Goal: Task Accomplishment & Management: Use online tool/utility

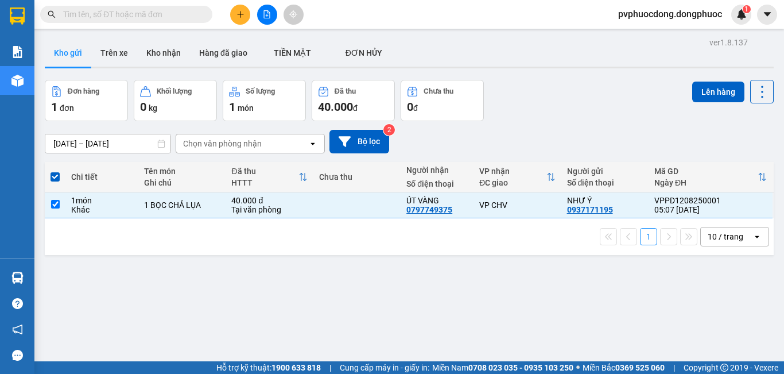
click at [727, 85] on button "Lên hàng" at bounding box center [719, 92] width 52 height 21
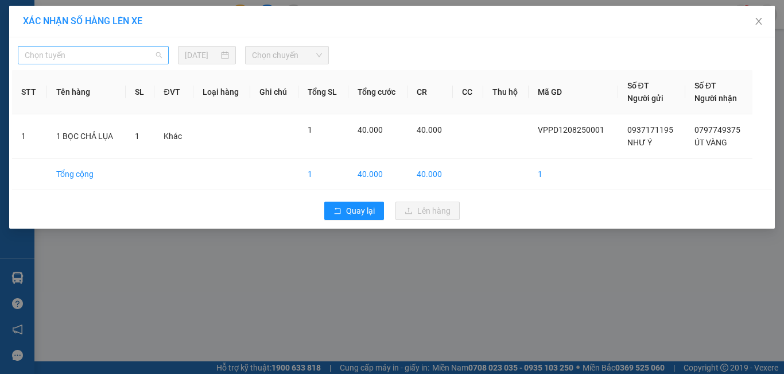
click at [157, 52] on span "Chọn tuyến" at bounding box center [93, 55] width 137 height 17
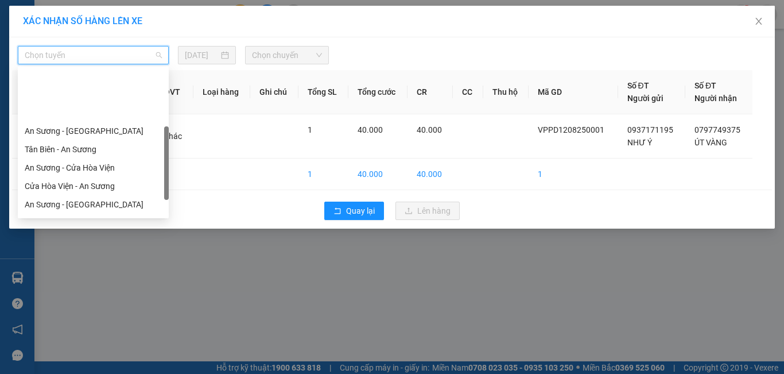
scroll to position [115, 0]
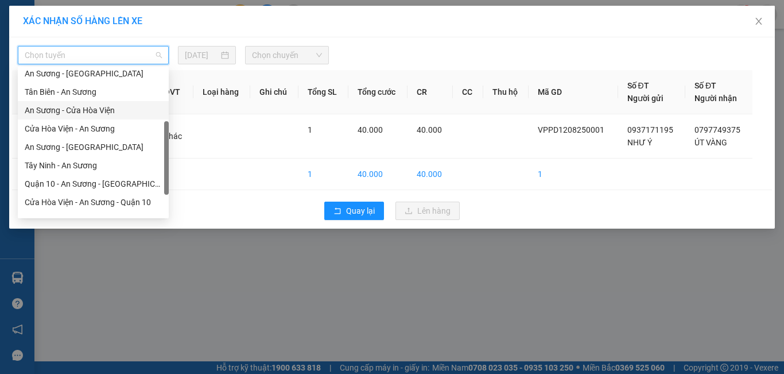
click at [104, 113] on div "An Sương - Cửa Hòa Viện" at bounding box center [93, 110] width 137 height 13
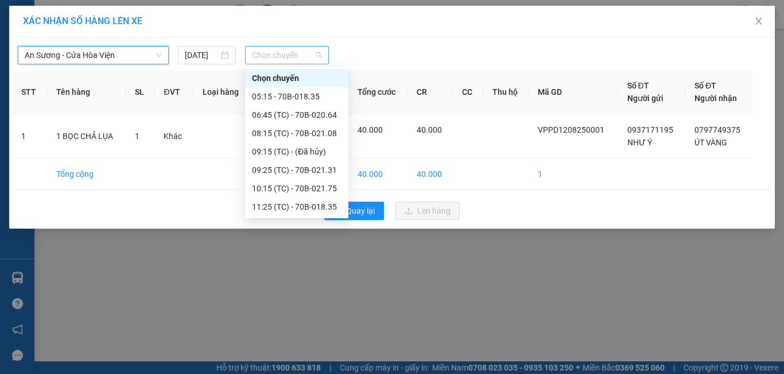
click at [301, 62] on span "Chọn chuyến" at bounding box center [287, 55] width 71 height 17
click at [293, 100] on div "05:15 - 70B-018.35" at bounding box center [297, 96] width 90 height 13
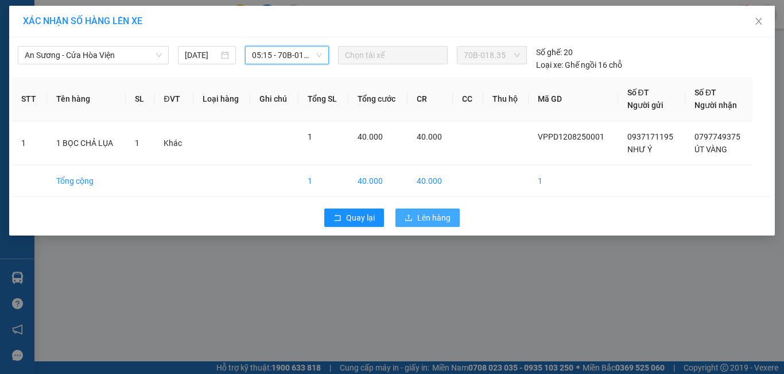
click at [424, 215] on span "Lên hàng" at bounding box center [433, 217] width 33 height 13
